Goal: Task Accomplishment & Management: Complete application form

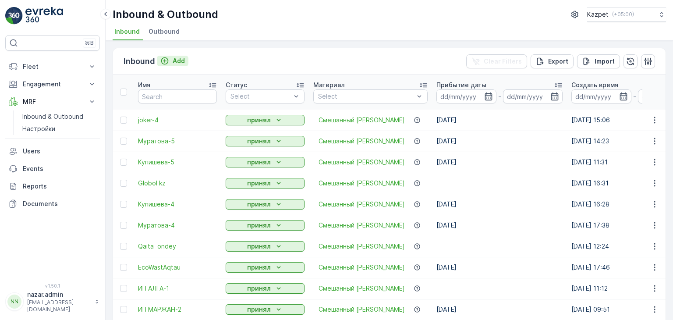
click at [162, 61] on icon "Add" at bounding box center [164, 61] width 9 height 9
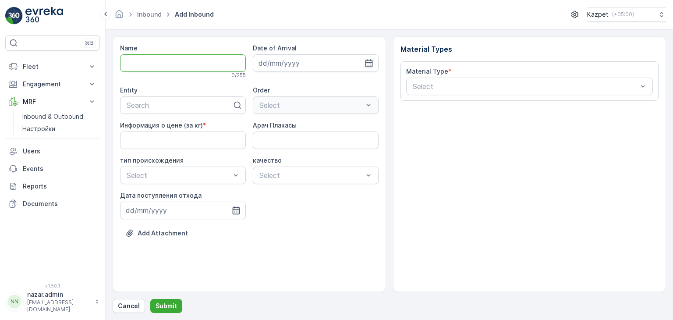
click at [173, 62] on input "Name" at bounding box center [183, 63] width 126 height 18
type input "Joker-5"
click at [155, 109] on div at bounding box center [179, 107] width 107 height 8
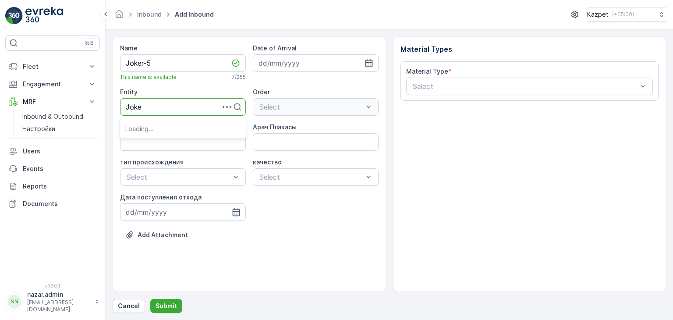
type input "Joker"
click at [164, 132] on div "Joker" at bounding box center [183, 128] width 126 height 15
click at [205, 144] on кг\) "Информация о цене (за кг)" at bounding box center [183, 142] width 126 height 18
type кг\) "200"
click at [264, 143] on Плакасы "Арач Плакасы" at bounding box center [316, 142] width 126 height 18
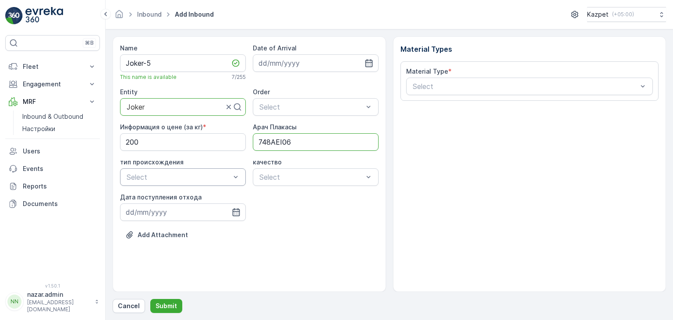
type Плакасы "748AEI06"
click at [160, 211] on span "Коммерческий" at bounding box center [149, 213] width 49 height 8
click at [275, 197] on span "чистый" at bounding box center [270, 198] width 24 height 8
click at [161, 235] on p "Add Attachment" at bounding box center [163, 235] width 50 height 9
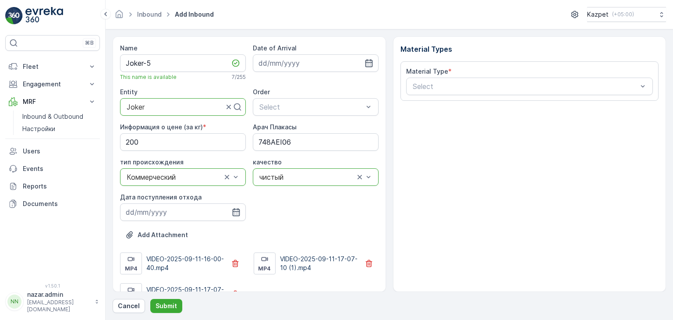
scroll to position [13, 0]
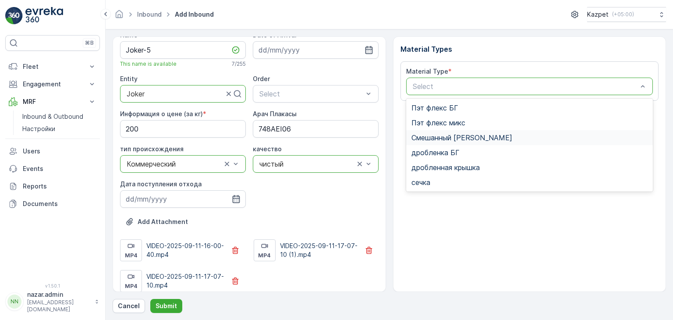
click at [447, 139] on span "Смешанный [PERSON_NAME]" at bounding box center [462, 138] width 101 height 8
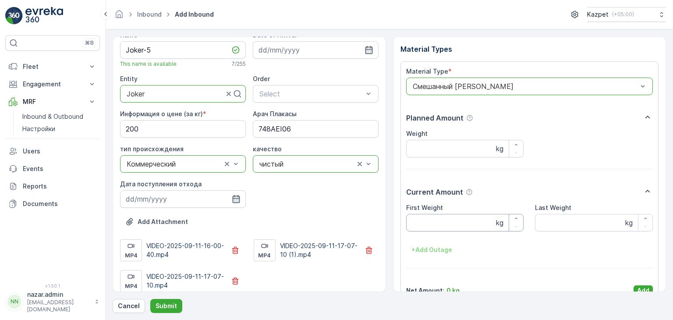
click at [452, 225] on Weight "First Weight" at bounding box center [465, 223] width 118 height 18
type Weight "18800"
click at [556, 222] on Weight "Last Weight" at bounding box center [594, 223] width 118 height 18
type Weight "14240"
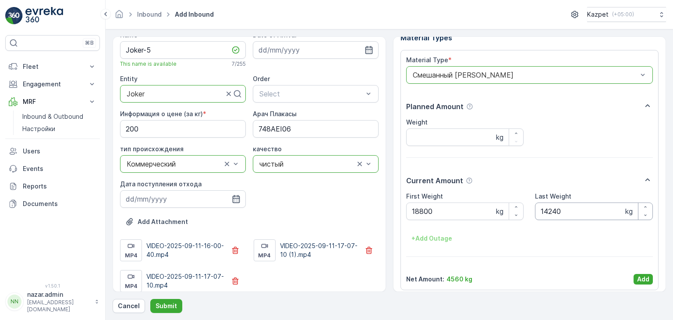
scroll to position [17, 0]
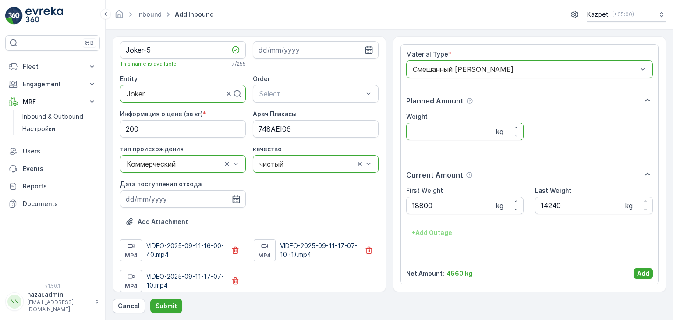
click at [461, 132] on input "Weight" at bounding box center [465, 132] width 118 height 18
type input "4560"
click at [642, 273] on p "Add" at bounding box center [644, 273] width 12 height 9
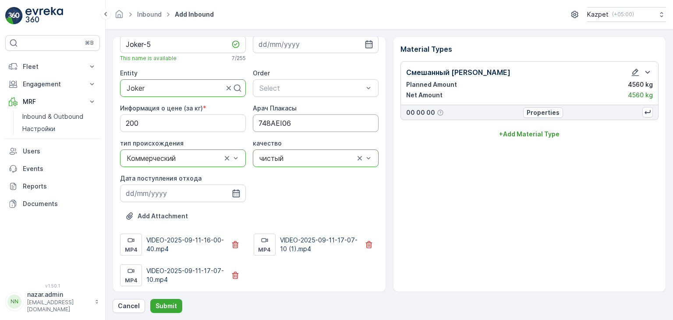
scroll to position [20, 0]
click at [165, 212] on p "Add Attachment" at bounding box center [163, 214] width 50 height 9
click at [232, 191] on icon "button" at bounding box center [235, 192] width 7 height 8
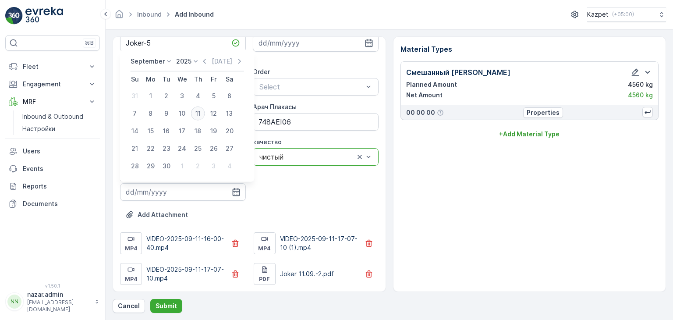
click at [196, 113] on div "11" at bounding box center [198, 114] width 14 height 14
type input "[DATE]"
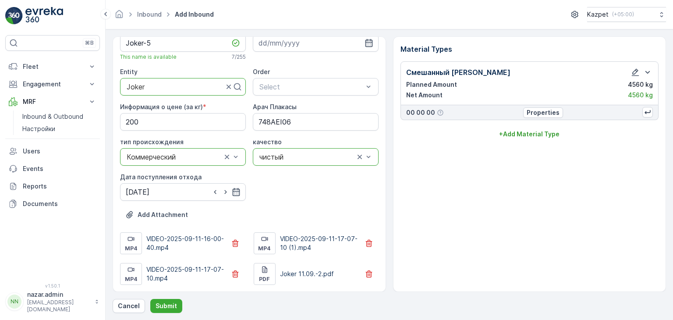
scroll to position [0, 0]
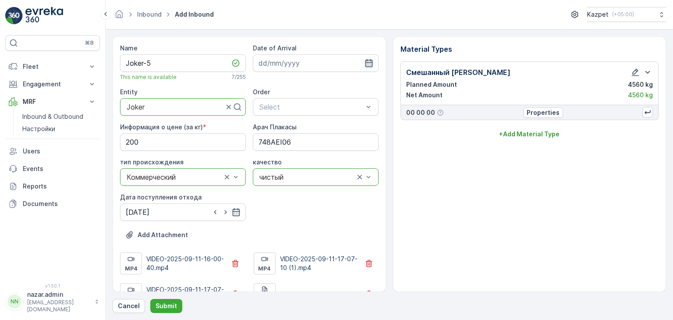
click at [370, 63] on icon "button" at bounding box center [368, 63] width 7 height 8
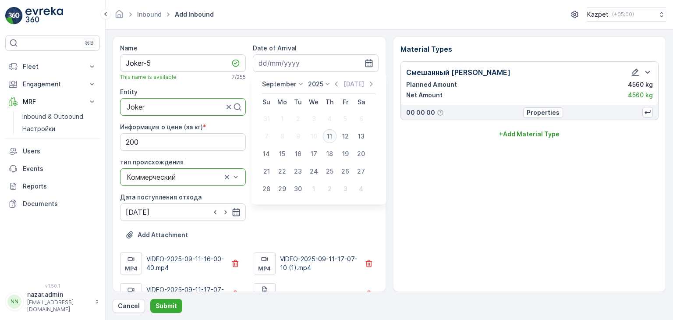
click at [329, 135] on div "11" at bounding box center [330, 136] width 14 height 14
type input "[DATE]"
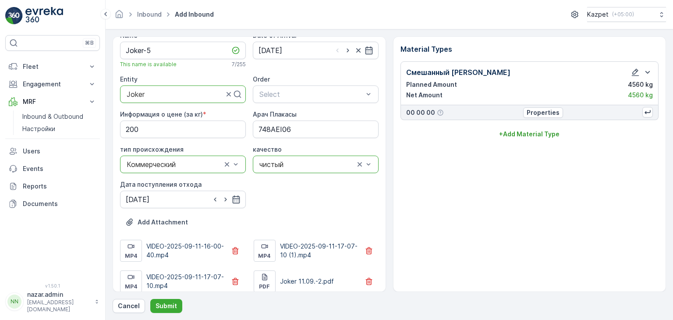
scroll to position [20, 0]
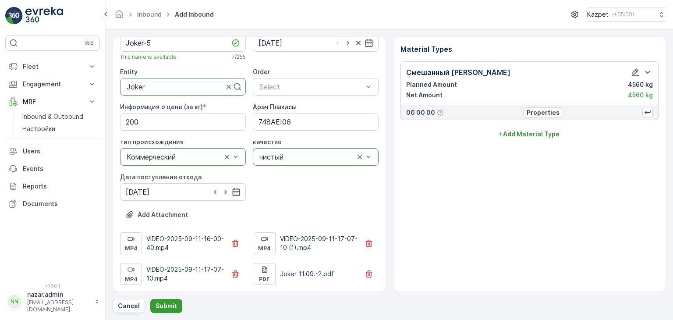
click at [167, 306] on p "Submit" at bounding box center [166, 306] width 21 height 9
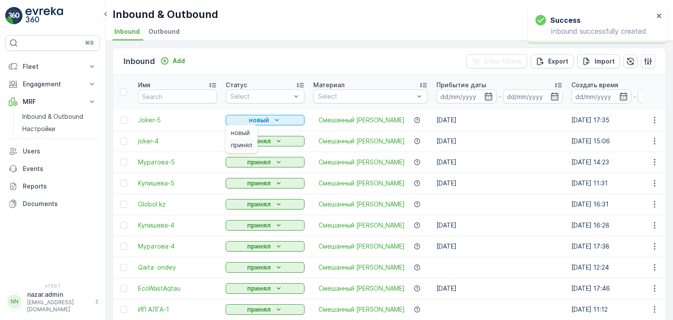
click at [243, 144] on span "принял" at bounding box center [241, 145] width 21 height 9
